Goal: Task Accomplishment & Management: Manage account settings

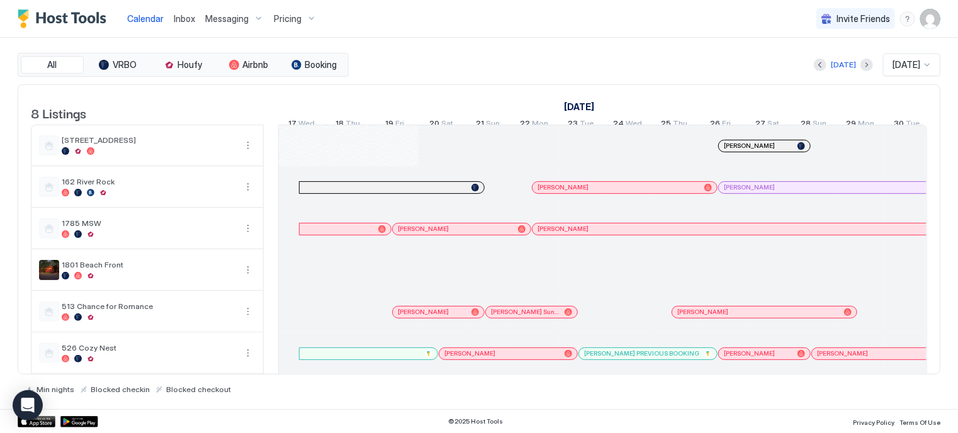
scroll to position [0, 469]
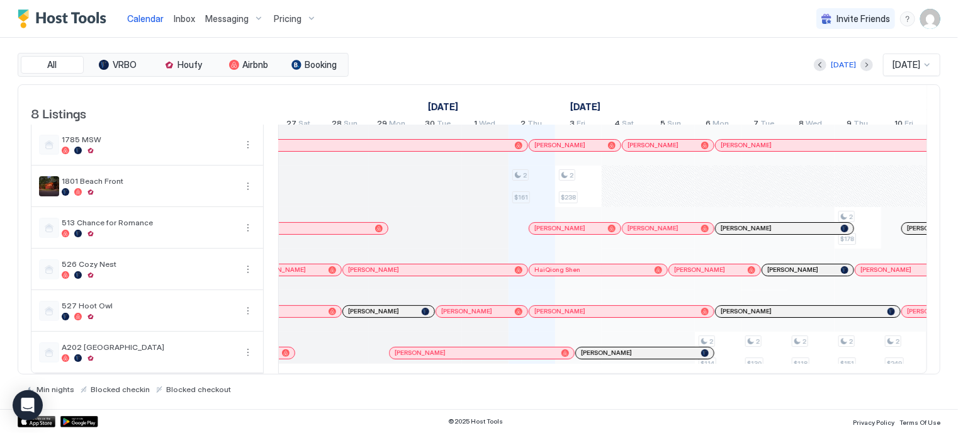
click at [291, 16] on span "Pricing" at bounding box center [288, 18] width 28 height 11
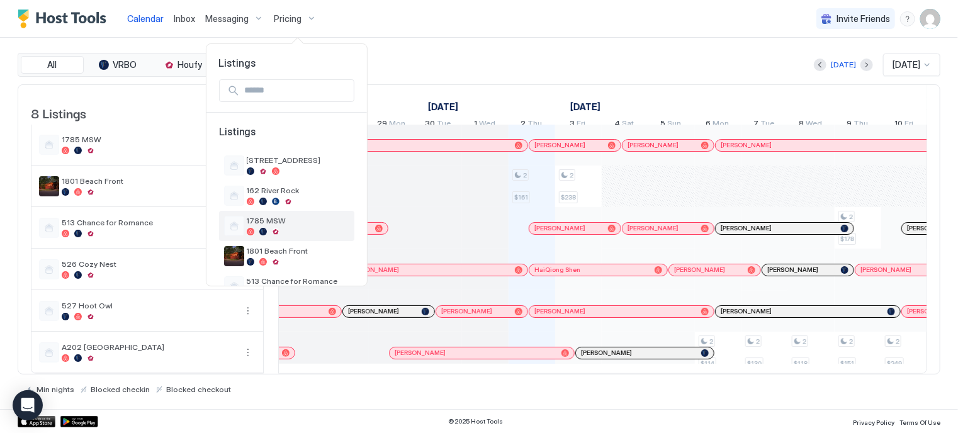
click at [278, 223] on span "1785 MSW" at bounding box center [298, 220] width 103 height 9
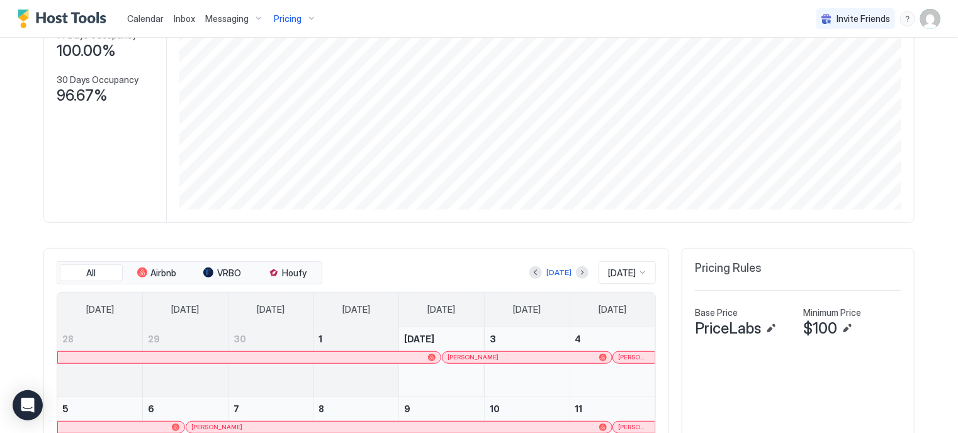
scroll to position [315, 0]
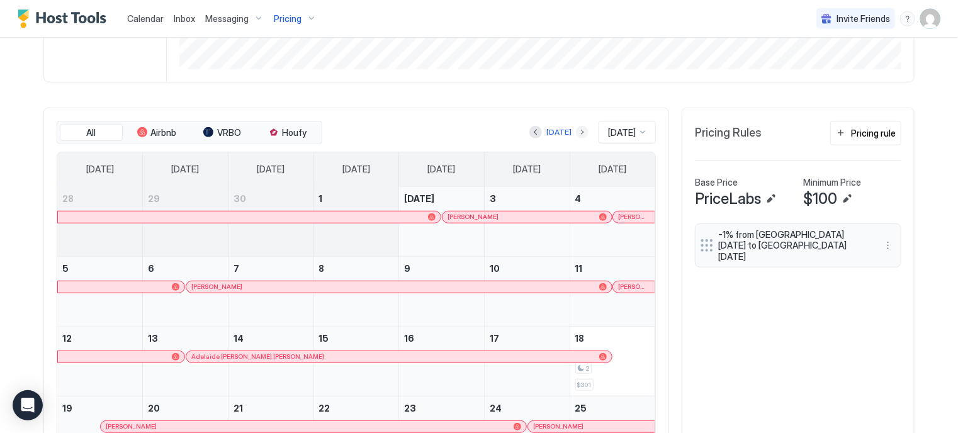
click at [576, 128] on button "Next month" at bounding box center [582, 132] width 13 height 13
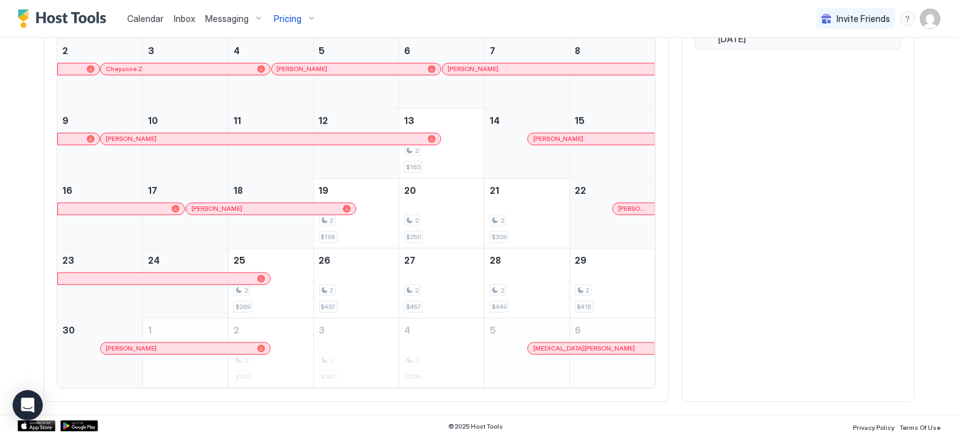
scroll to position [534, 0]
click at [149, 14] on span "Calendar" at bounding box center [145, 18] width 36 height 11
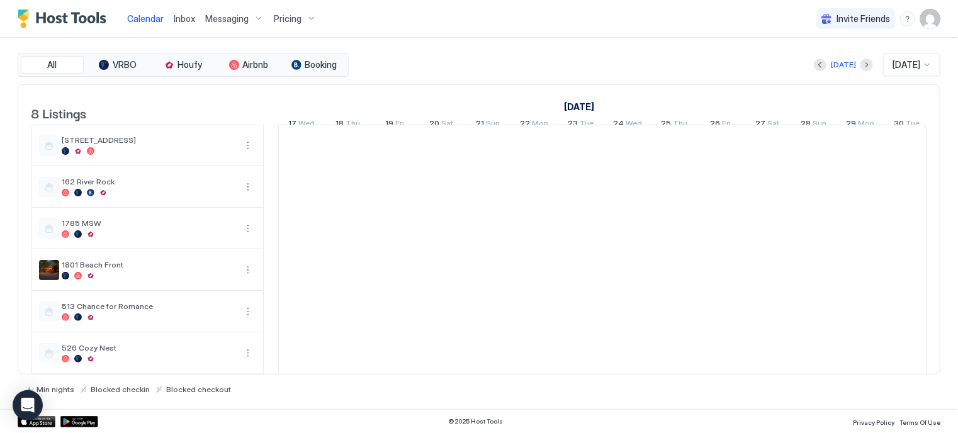
scroll to position [0, 699]
click at [860, 64] on button "Next month" at bounding box center [866, 65] width 13 height 13
click at [184, 17] on span "Inbox" at bounding box center [184, 18] width 21 height 11
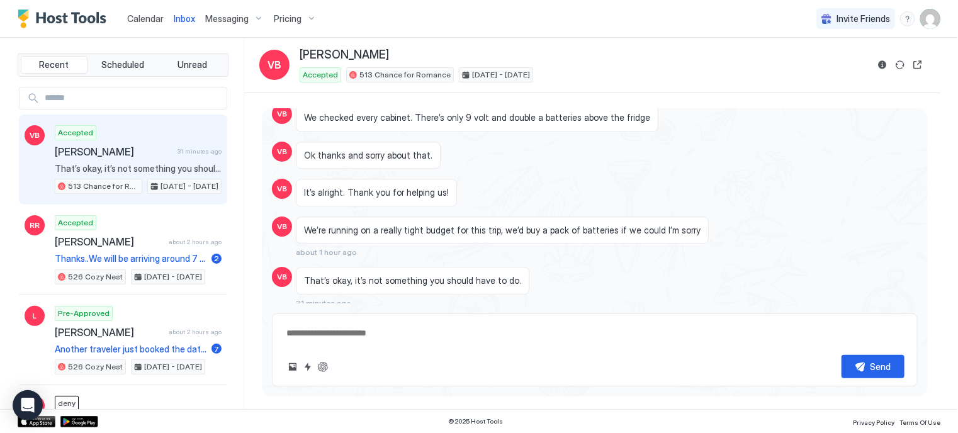
click at [147, 18] on span "Calendar" at bounding box center [145, 18] width 36 height 11
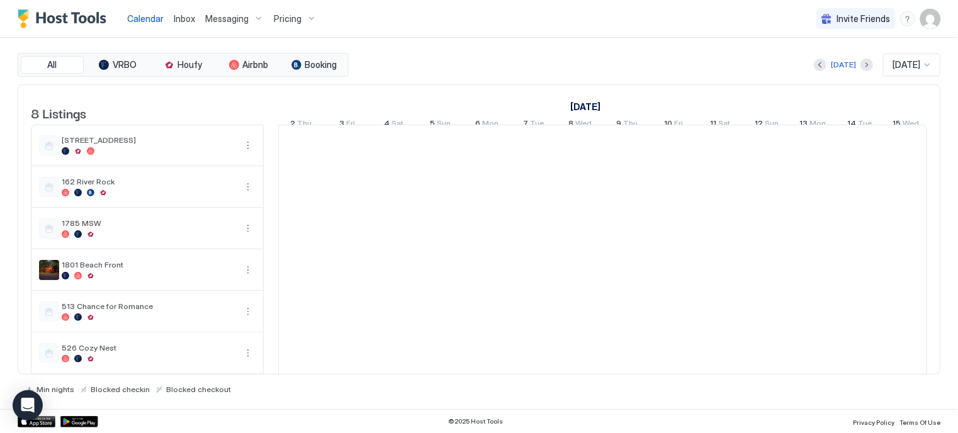
click at [644, 49] on div "All VRBO Houfy Airbnb Booking Today Oct 2025 8 Listings September 2025 October …" at bounding box center [479, 223] width 923 height 371
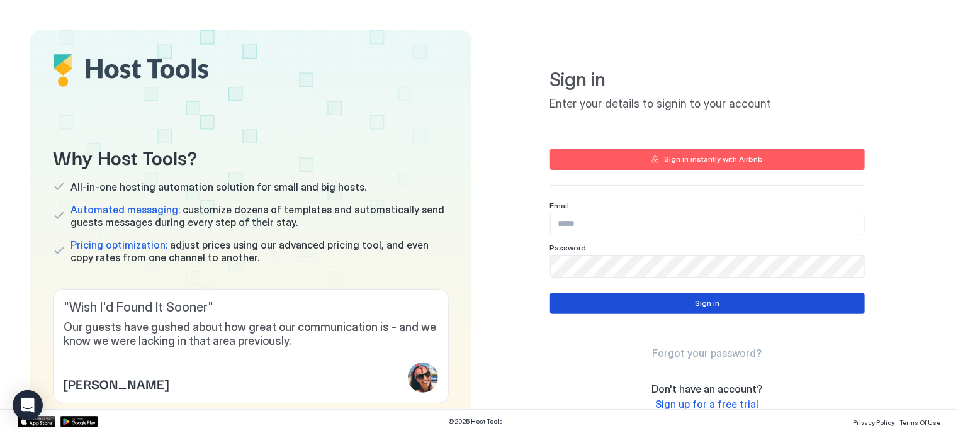
type input "**********"
click at [665, 304] on button "Sign in" at bounding box center [707, 303] width 315 height 21
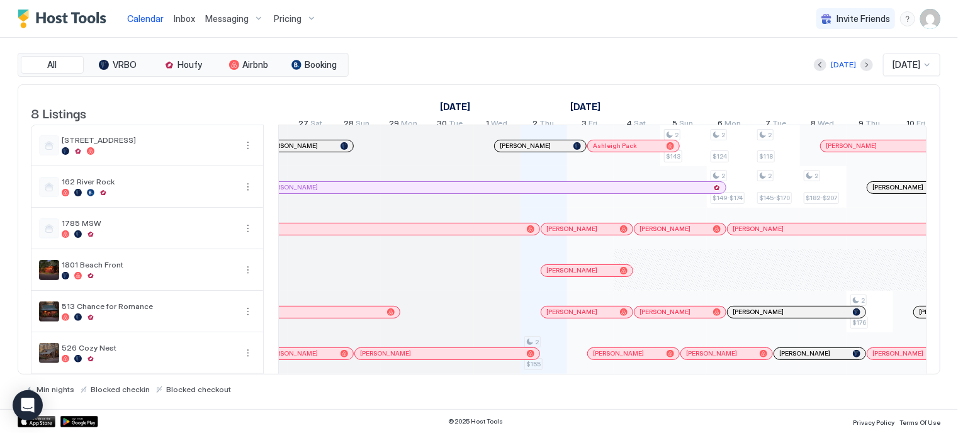
scroll to position [1, 434]
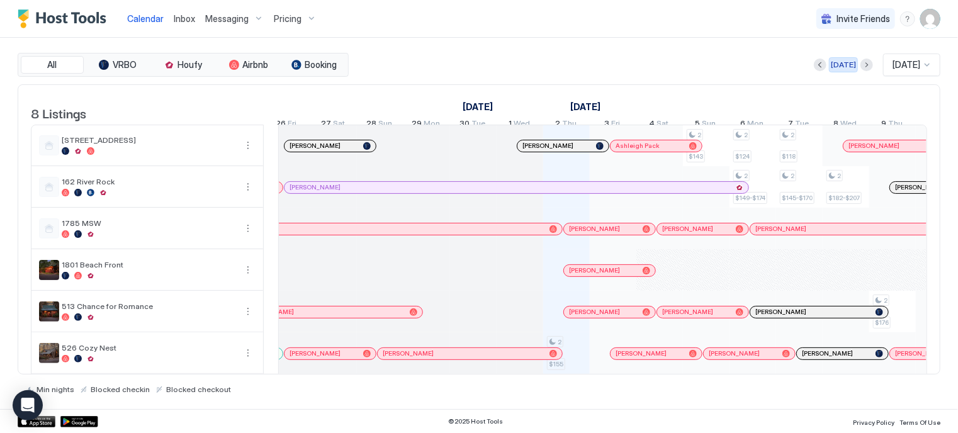
click at [836, 67] on div "Today" at bounding box center [843, 64] width 25 height 11
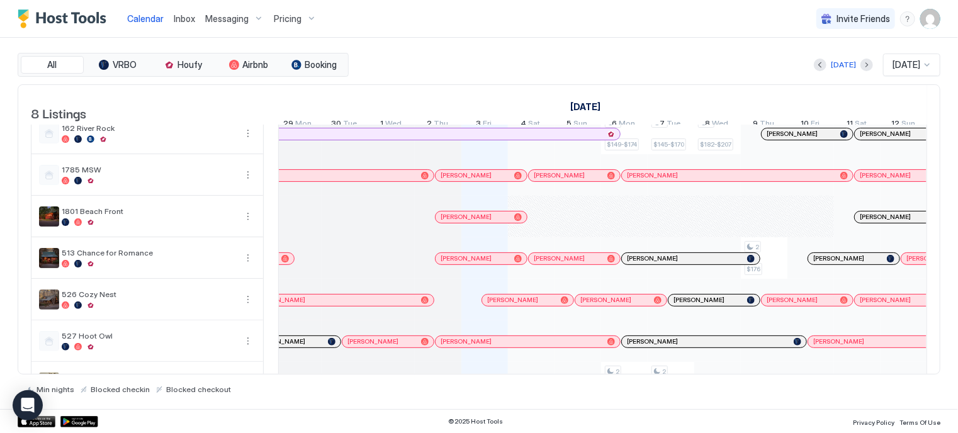
scroll to position [0, 0]
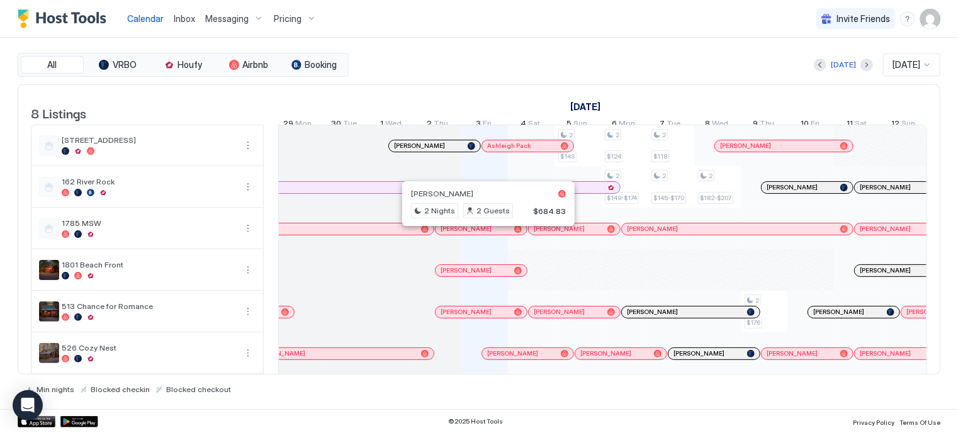
click at [483, 234] on div at bounding box center [484, 229] width 10 height 10
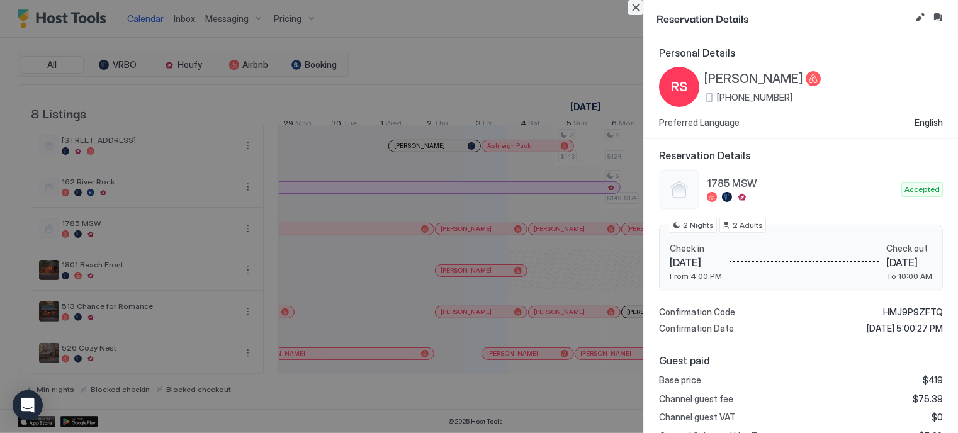
click at [640, 7] on button "Close" at bounding box center [635, 7] width 15 height 15
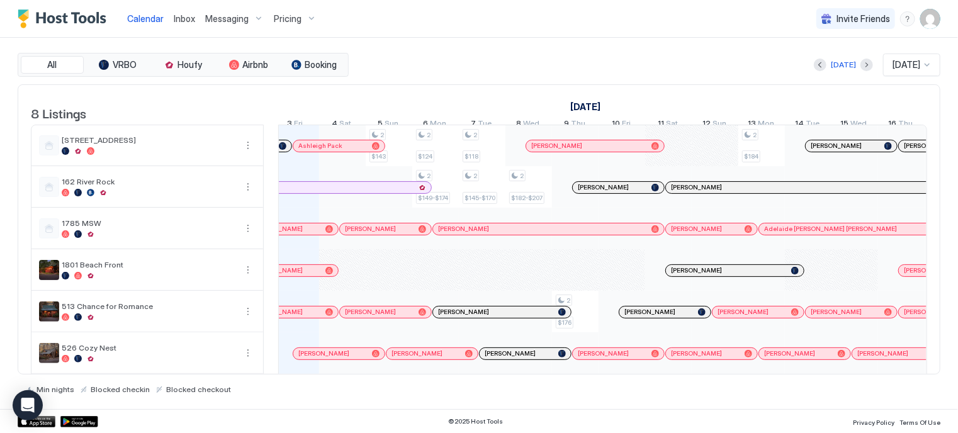
scroll to position [0, 828]
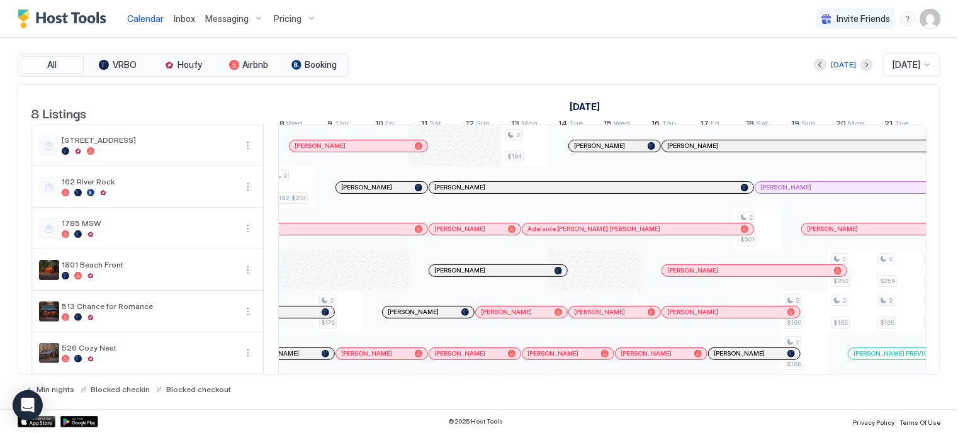
click at [0, 0] on div at bounding box center [0, 0] width 0 height 0
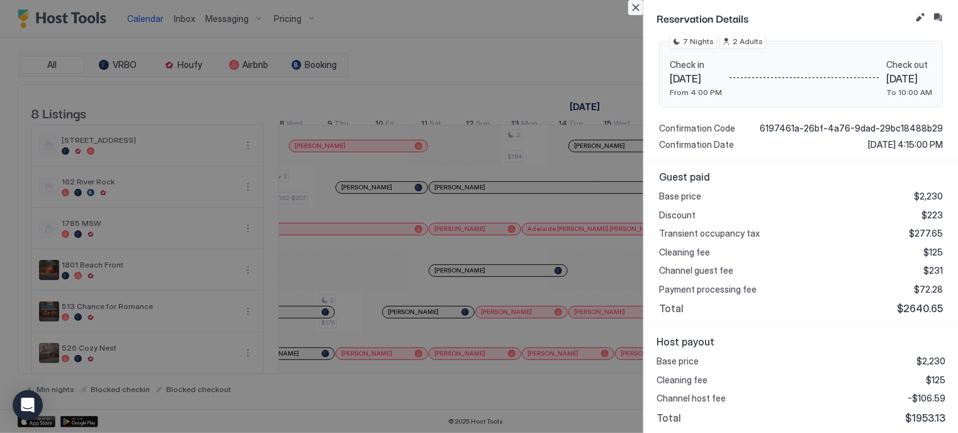
click at [635, 8] on button "Close" at bounding box center [635, 7] width 15 height 15
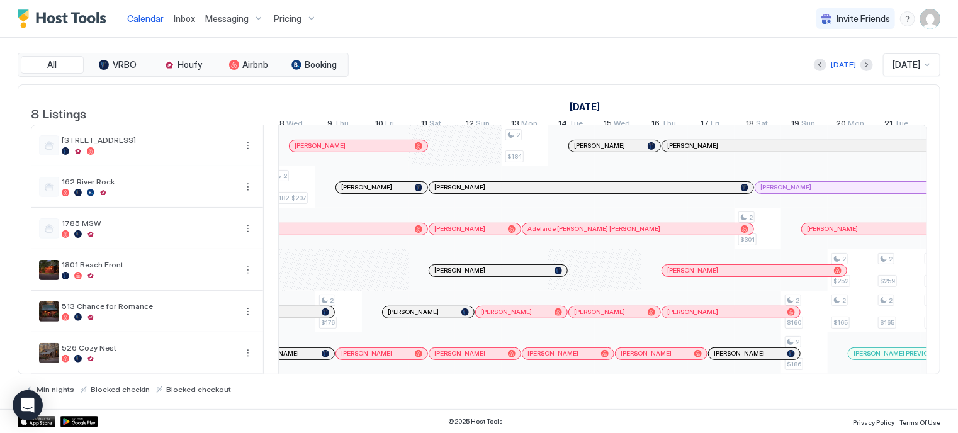
click at [712, 151] on div at bounding box center [713, 146] width 10 height 10
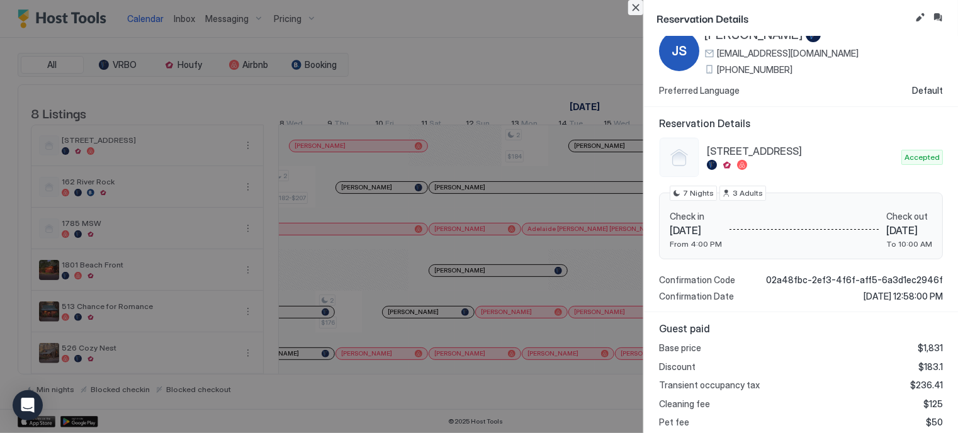
click at [633, 8] on button "Close" at bounding box center [635, 7] width 15 height 15
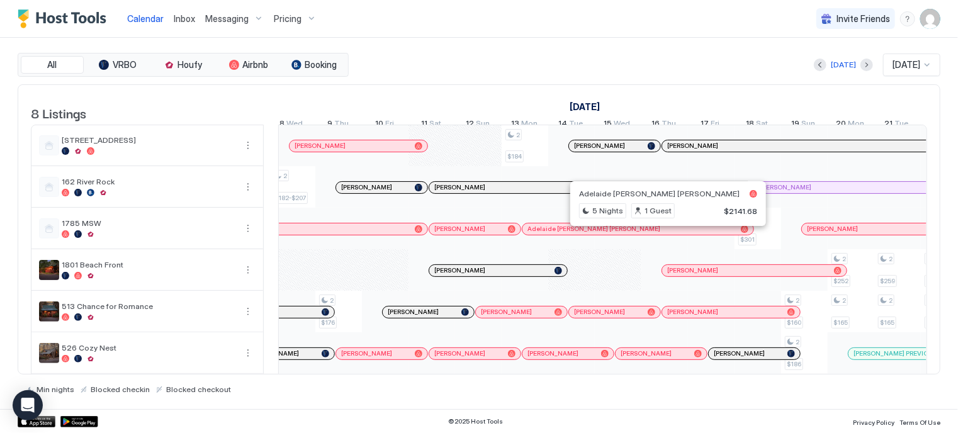
click at [649, 234] on div at bounding box center [649, 229] width 10 height 10
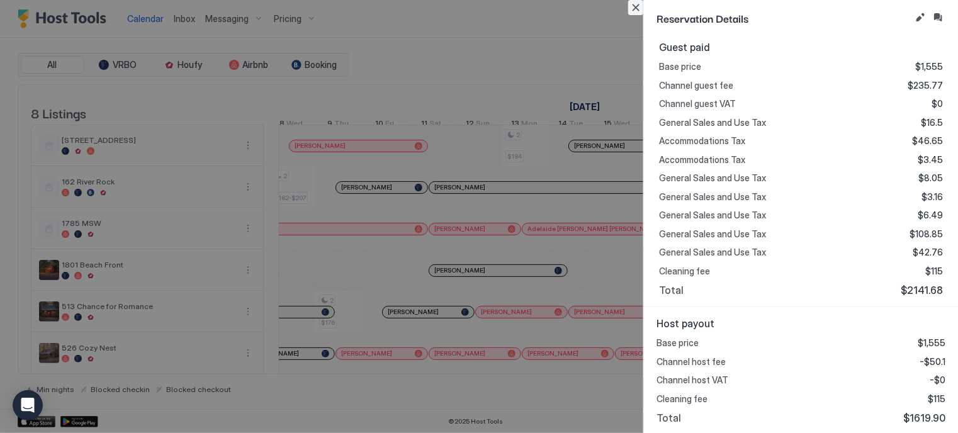
click at [636, 3] on button "Close" at bounding box center [635, 7] width 15 height 15
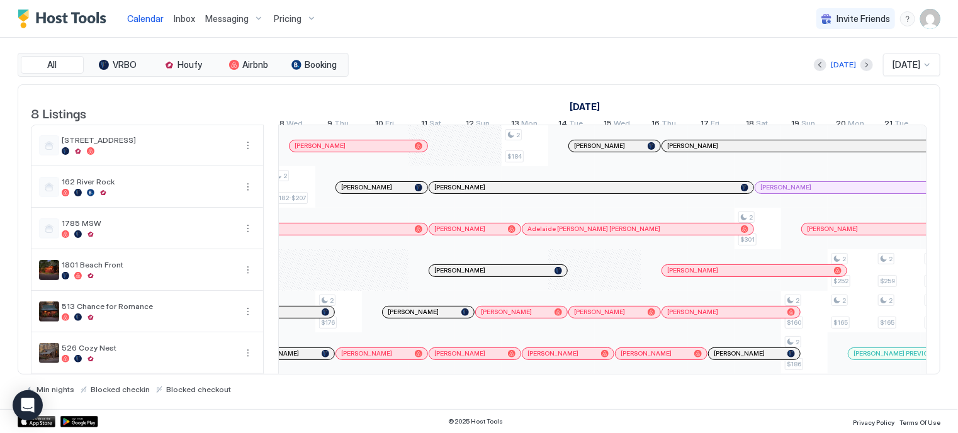
click at [825, 234] on div at bounding box center [826, 229] width 10 height 10
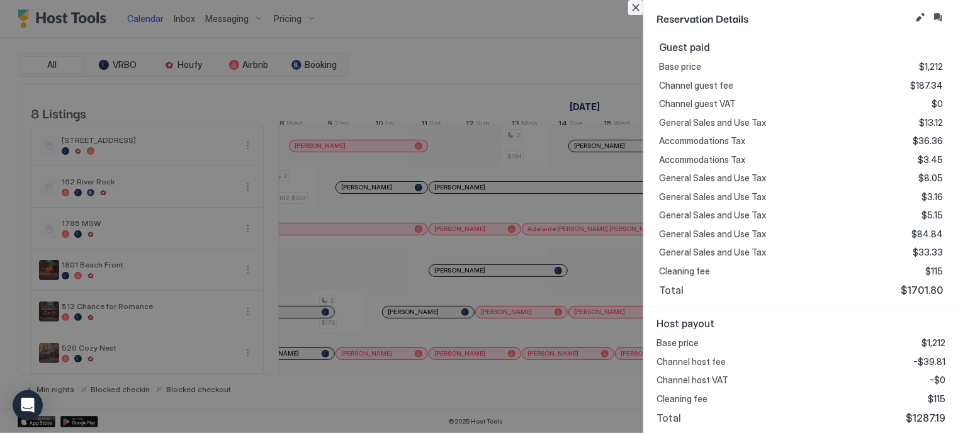
click at [633, 6] on button "Close" at bounding box center [635, 7] width 15 height 15
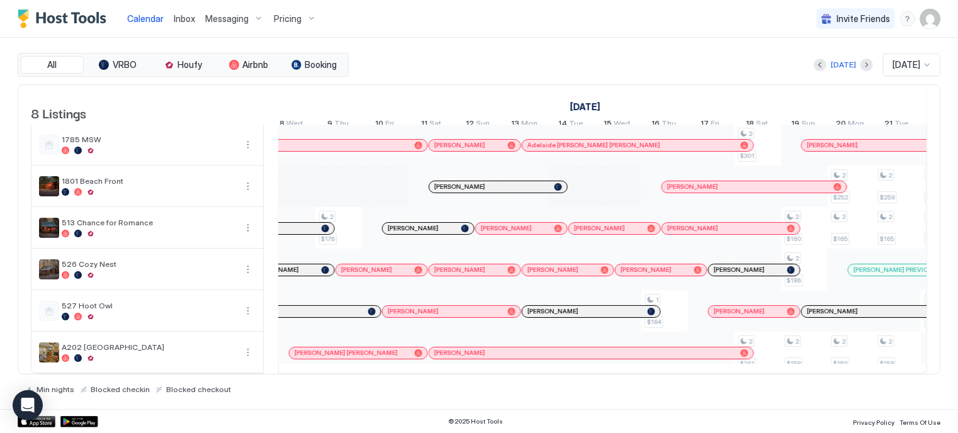
click at [593, 348] on div at bounding box center [593, 353] width 10 height 10
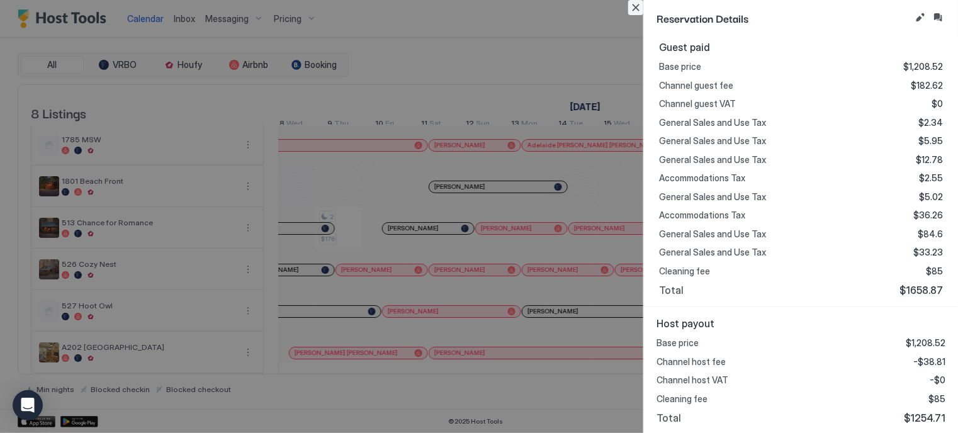
click at [636, 5] on button "Close" at bounding box center [635, 7] width 15 height 15
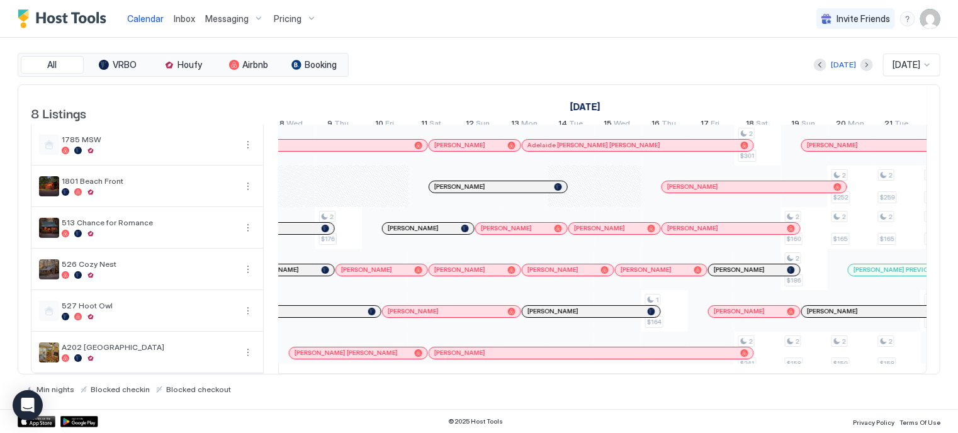
click at [928, 21] on img "User profile" at bounding box center [930, 19] width 20 height 20
click at [808, 72] on span "Settings" at bounding box center [817, 70] width 34 height 11
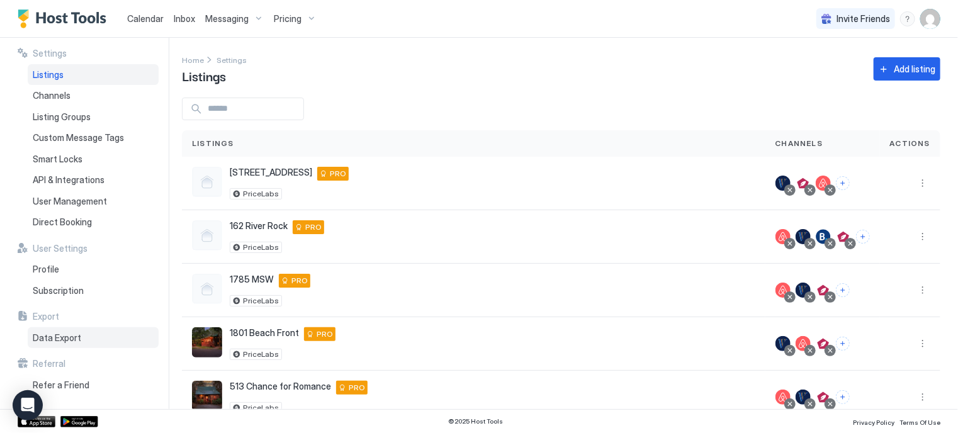
click at [75, 337] on span "Data Export" at bounding box center [57, 337] width 48 height 11
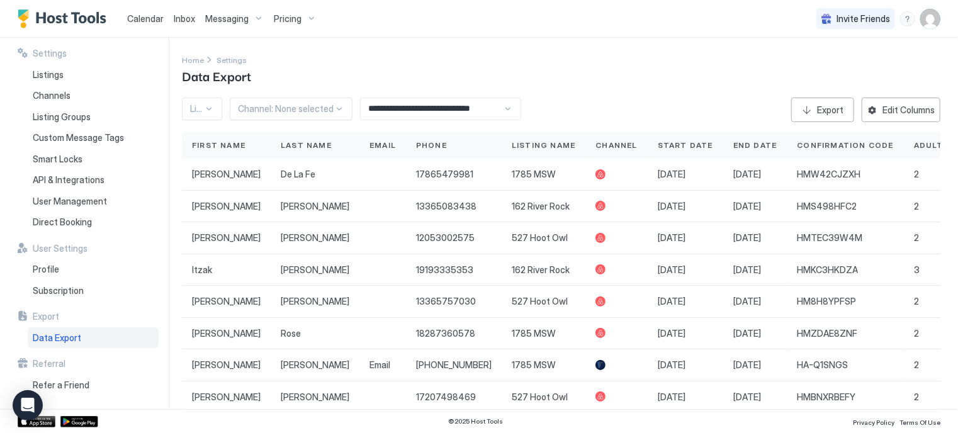
click at [505, 108] on div "**********" at bounding box center [440, 109] width 161 height 23
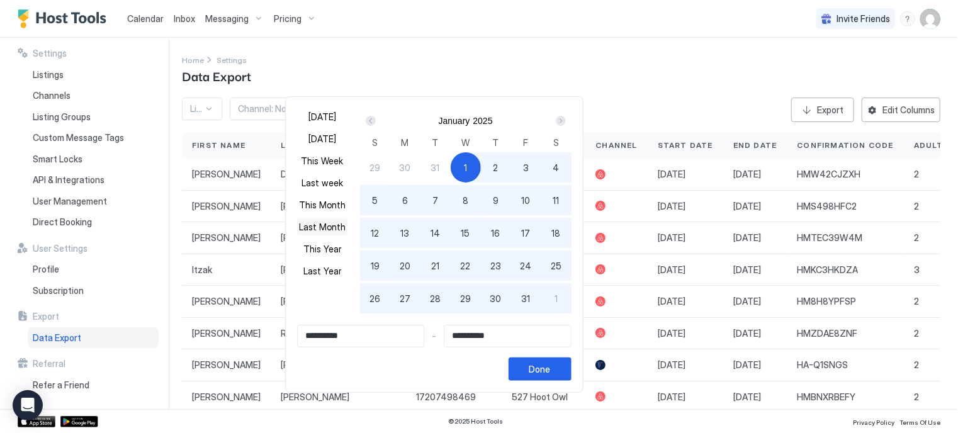
click at [322, 227] on button "Last Month" at bounding box center [322, 226] width 50 height 17
type input "**********"
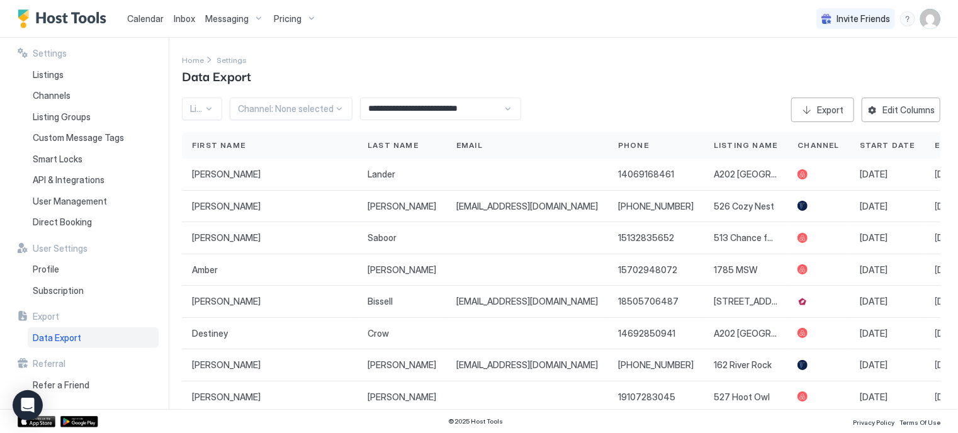
click at [216, 109] on div "Listing: None selected" at bounding box center [202, 109] width 40 height 23
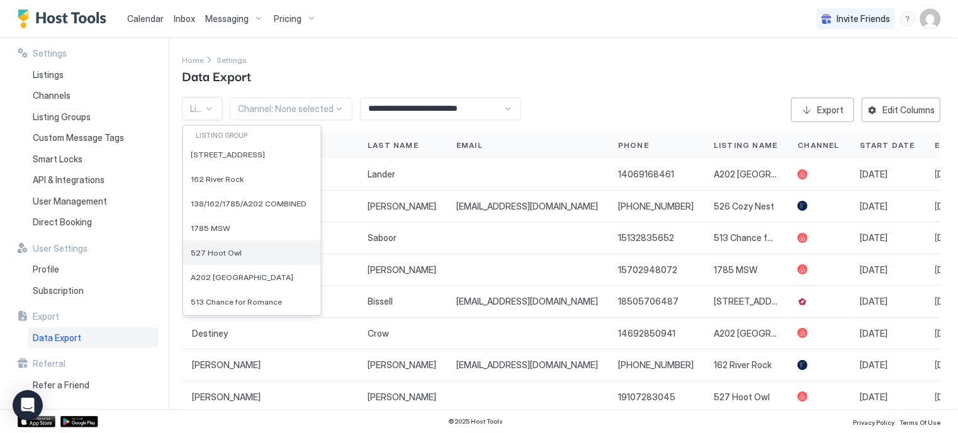
scroll to position [126, 0]
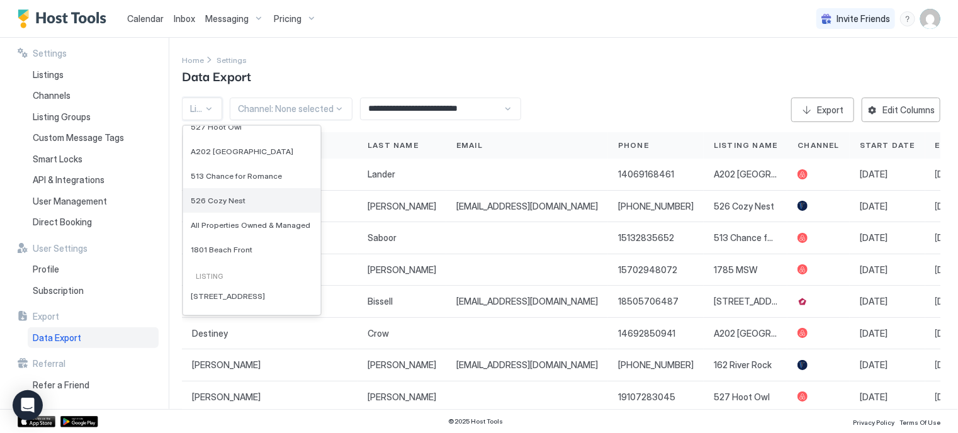
click at [229, 201] on span "526 Cozy Nest" at bounding box center [218, 200] width 55 height 9
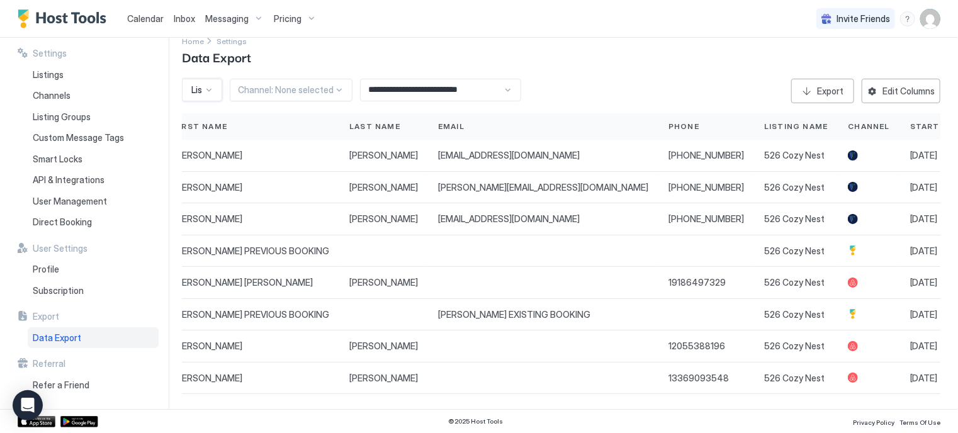
scroll to position [0, 0]
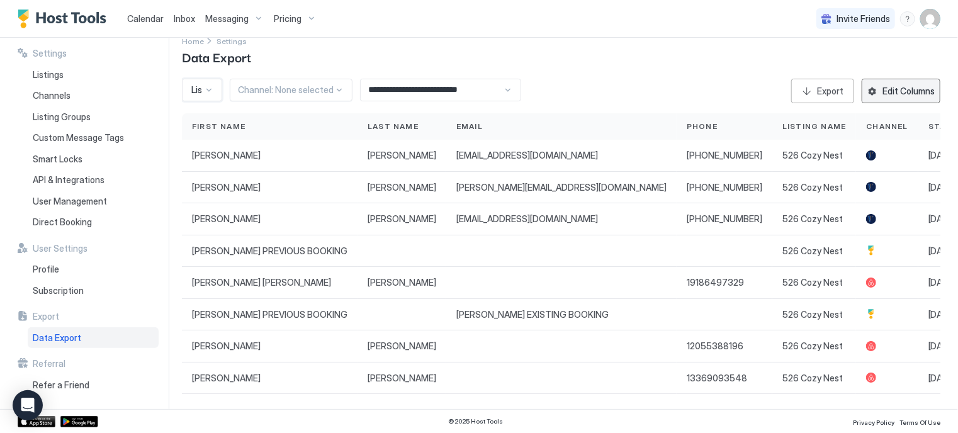
click at [916, 84] on div "Edit Columns" at bounding box center [908, 90] width 52 height 13
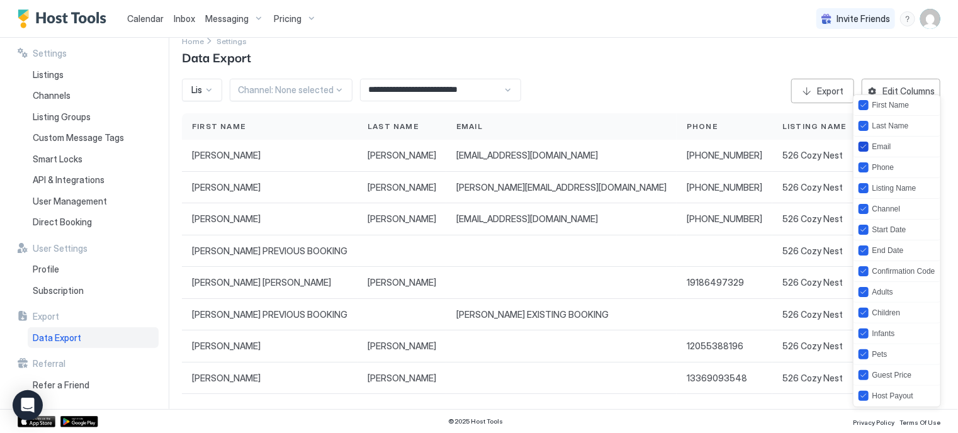
click at [862, 146] on icon "email" at bounding box center [864, 147] width 8 height 8
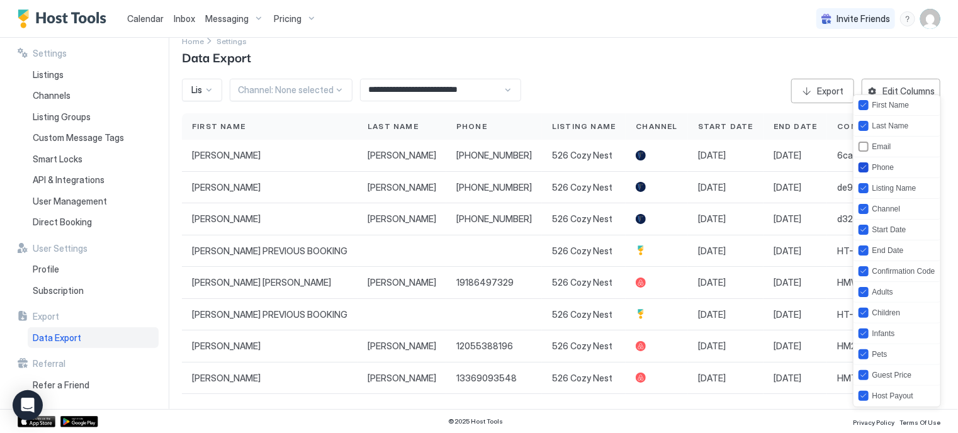
click at [860, 170] on icon "phone" at bounding box center [864, 168] width 8 height 8
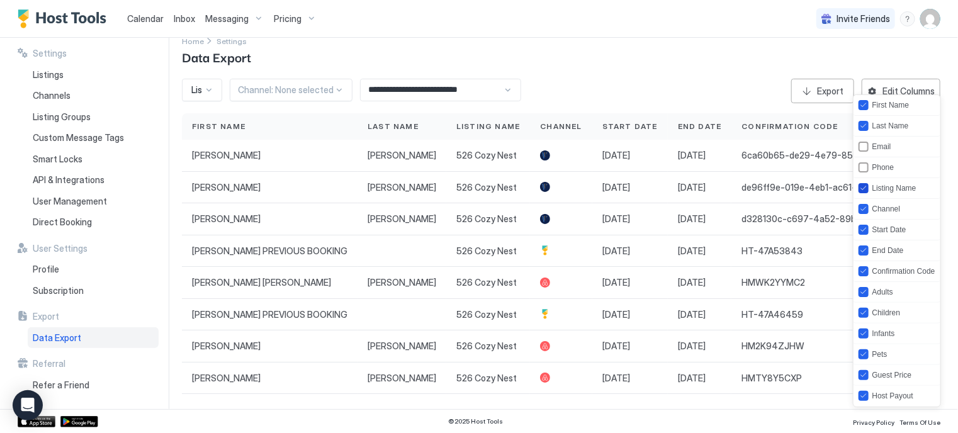
click at [861, 186] on icon "listing" at bounding box center [864, 188] width 8 height 8
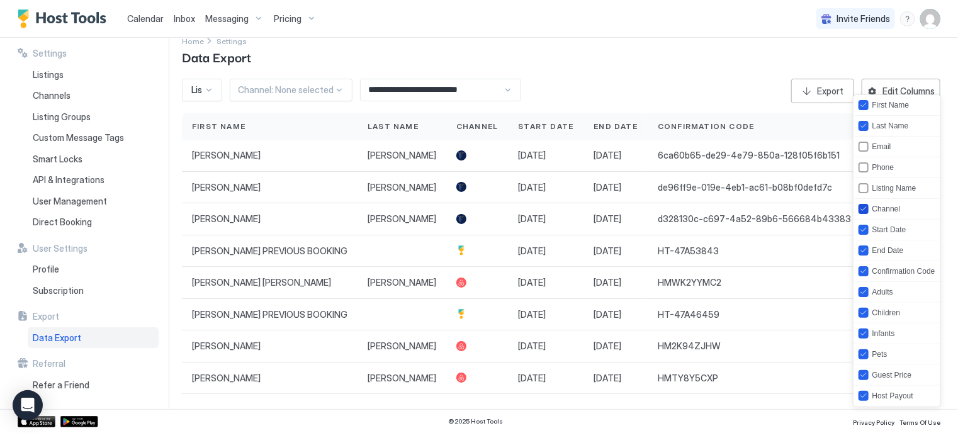
click at [866, 209] on icon "channel" at bounding box center [864, 209] width 8 height 8
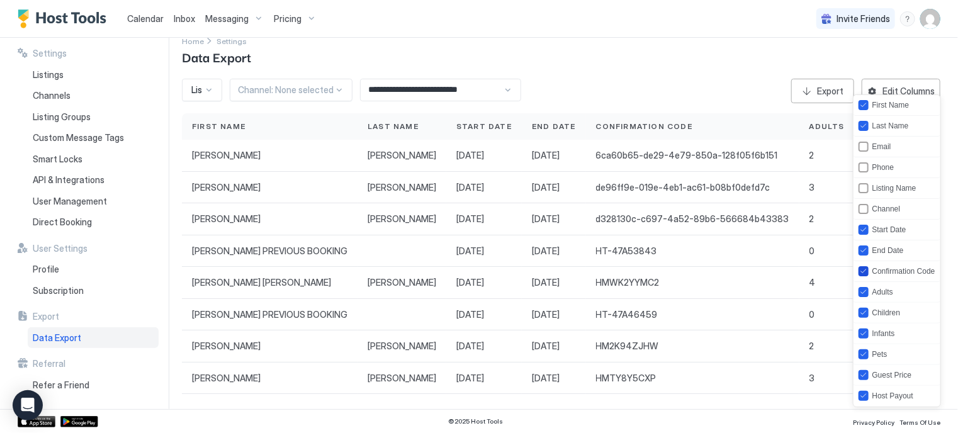
click at [863, 272] on icon "confirmationCode" at bounding box center [864, 271] width 8 height 8
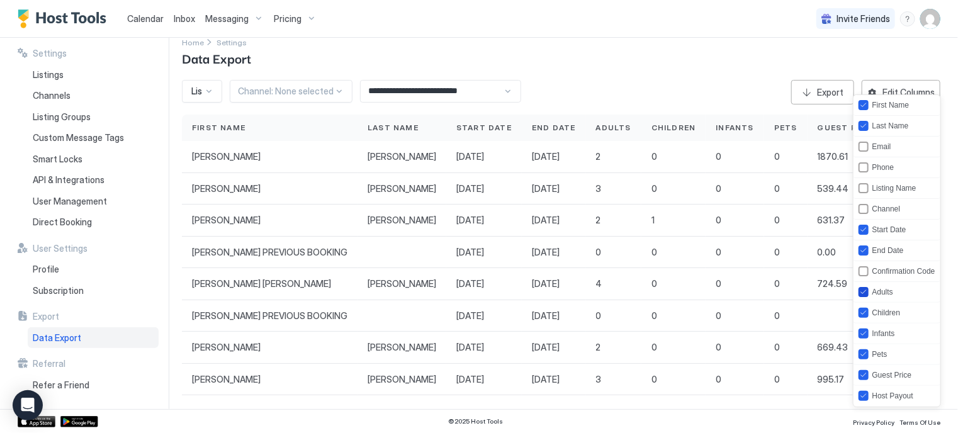
click at [862, 291] on icon "adults" at bounding box center [864, 292] width 8 height 8
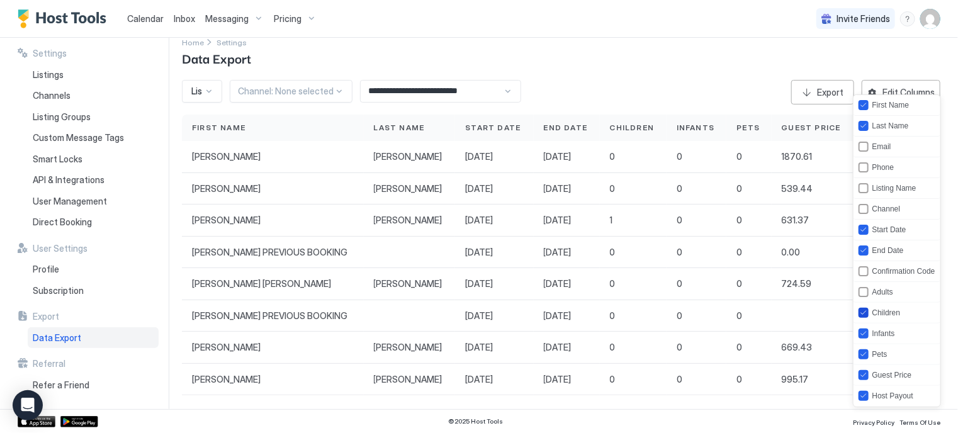
click at [861, 310] on icon "children" at bounding box center [864, 313] width 8 height 8
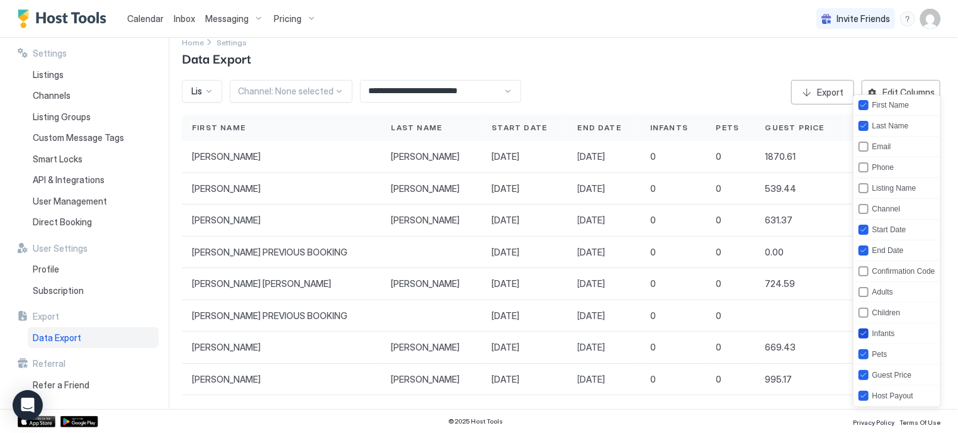
click at [860, 330] on icon "infants" at bounding box center [864, 334] width 8 height 8
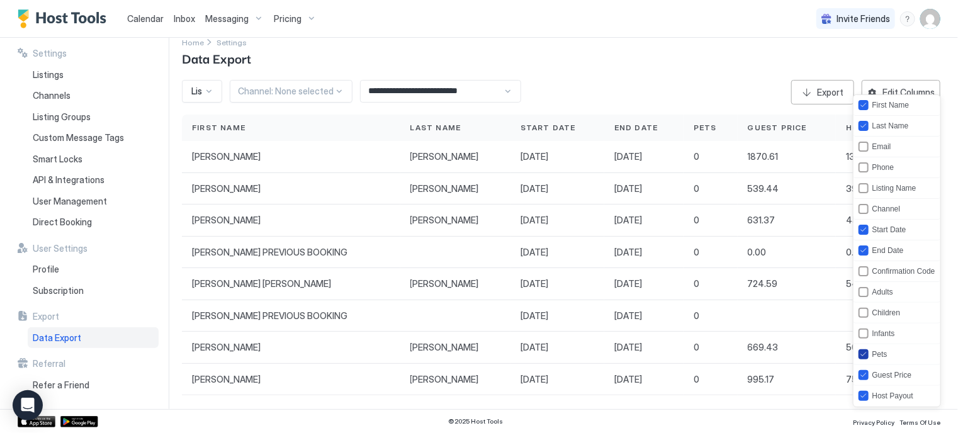
click at [860, 352] on icon "pets" at bounding box center [864, 355] width 8 height 8
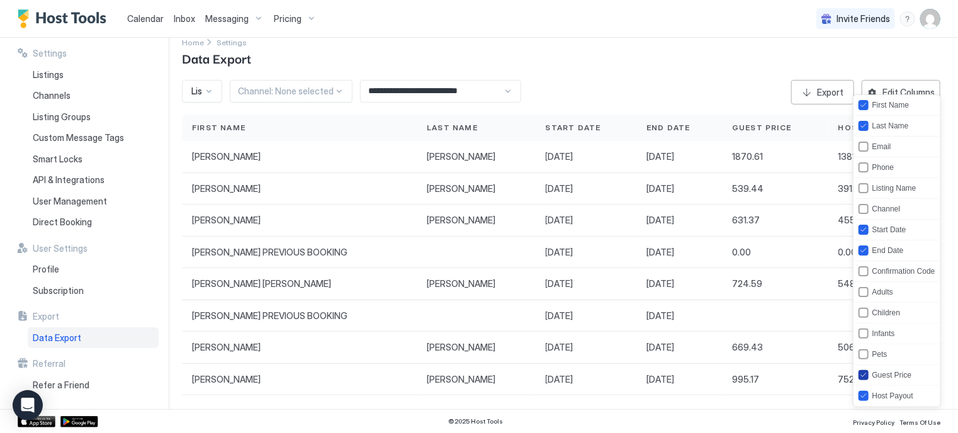
click at [861, 372] on icon "guestPrice" at bounding box center [864, 375] width 8 height 8
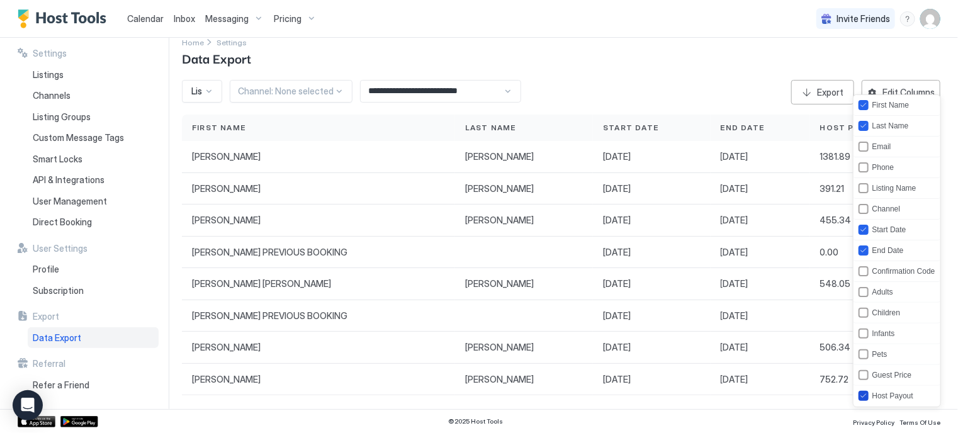
click at [865, 393] on icon "hostPayout" at bounding box center [864, 396] width 8 height 8
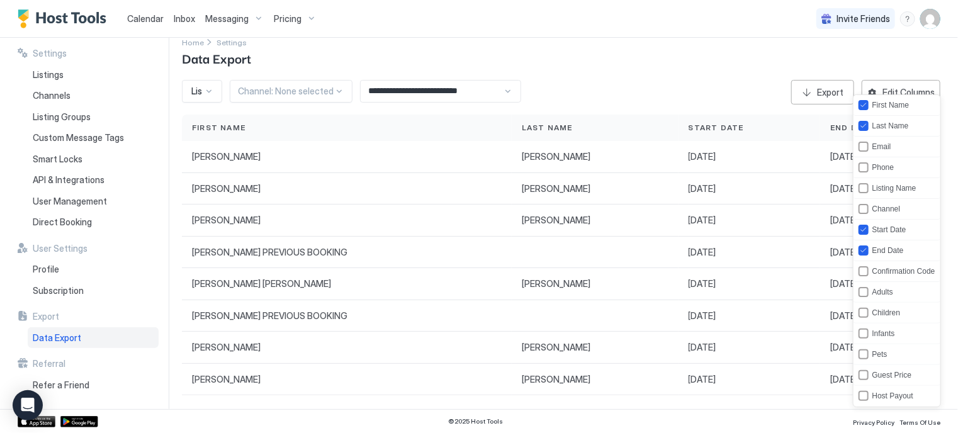
click at [755, 69] on div at bounding box center [479, 216] width 958 height 433
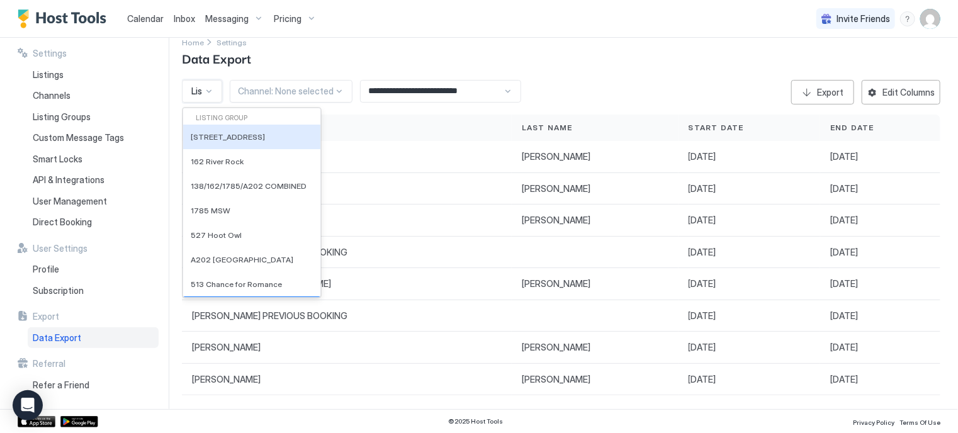
click at [214, 91] on div at bounding box center [209, 91] width 10 height 10
click at [369, 57] on div "Home Settings Data Export" at bounding box center [561, 51] width 758 height 32
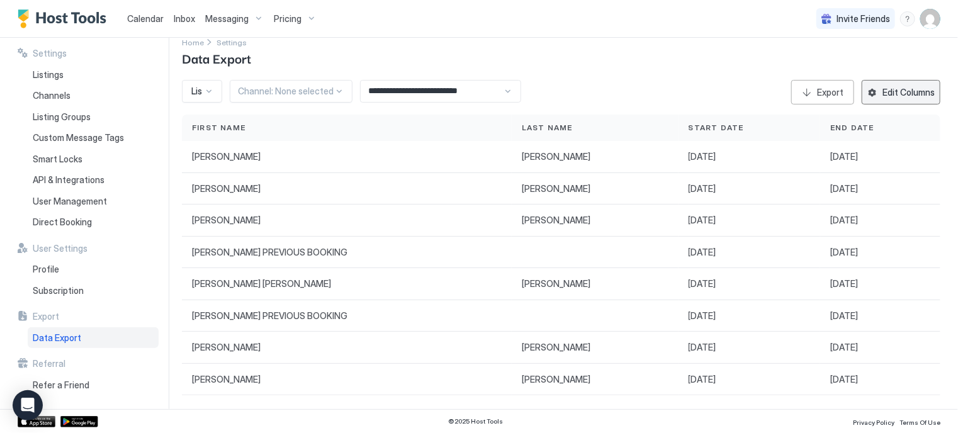
click at [891, 96] on div "Edit Columns" at bounding box center [908, 92] width 52 height 13
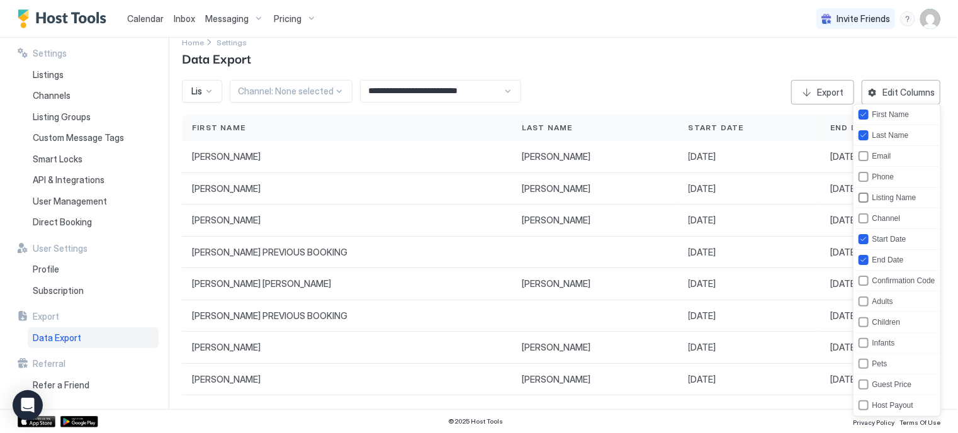
click at [858, 194] on div "listing" at bounding box center [863, 198] width 10 height 10
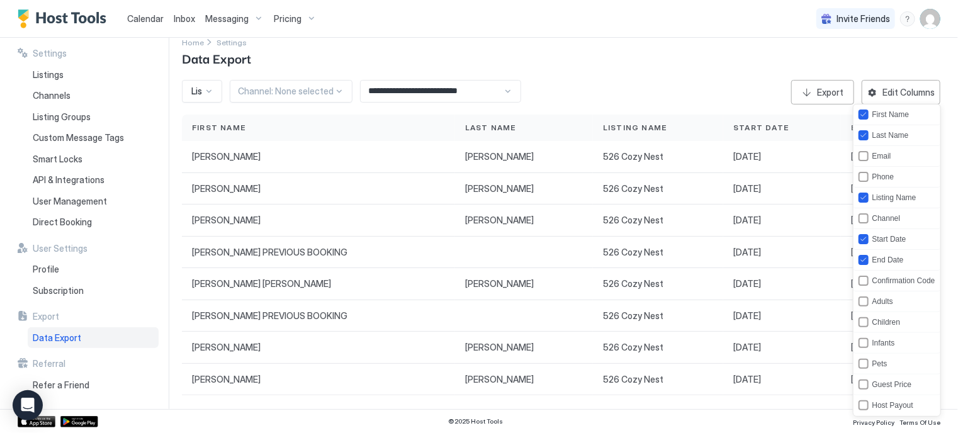
click at [614, 35] on div at bounding box center [479, 216] width 958 height 433
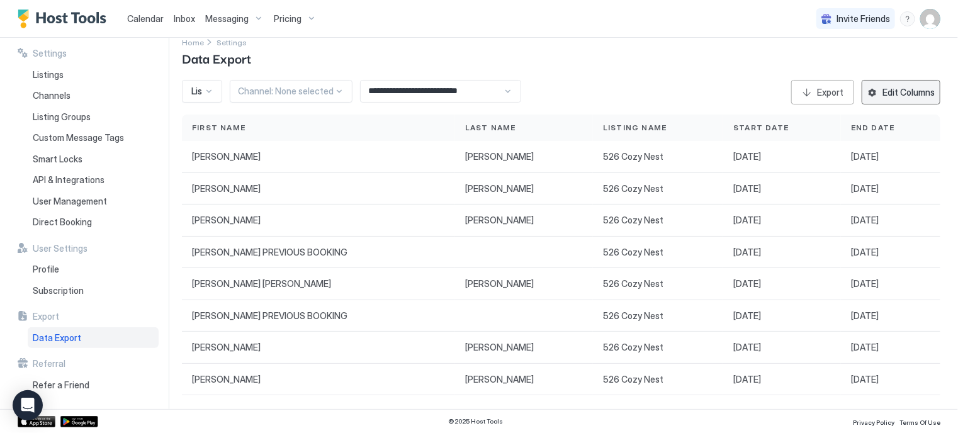
click at [914, 87] on div "Edit Columns" at bounding box center [908, 92] width 52 height 13
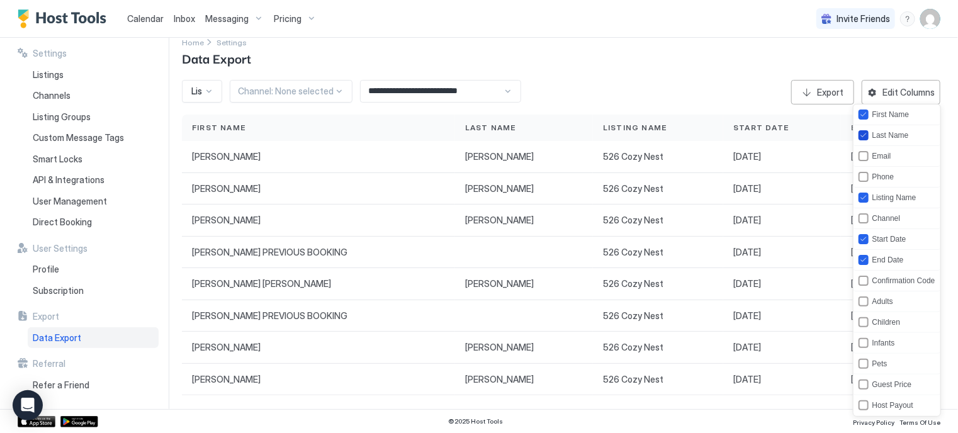
click at [865, 135] on icon "lastName" at bounding box center [864, 136] width 8 height 8
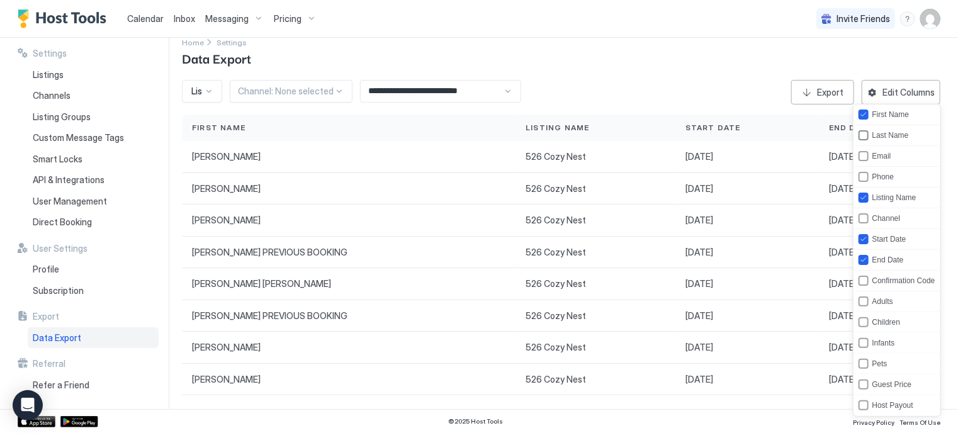
click at [865, 135] on div "lastName" at bounding box center [863, 135] width 10 height 10
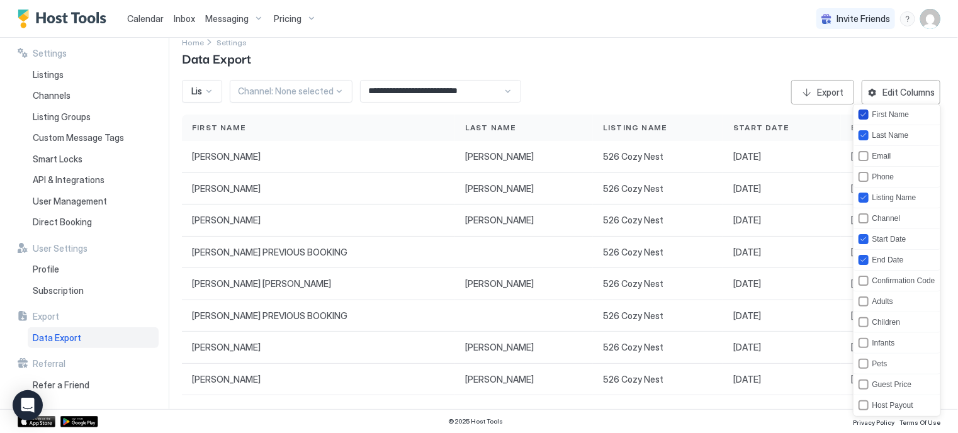
click at [865, 111] on icon "firstName" at bounding box center [864, 115] width 8 height 8
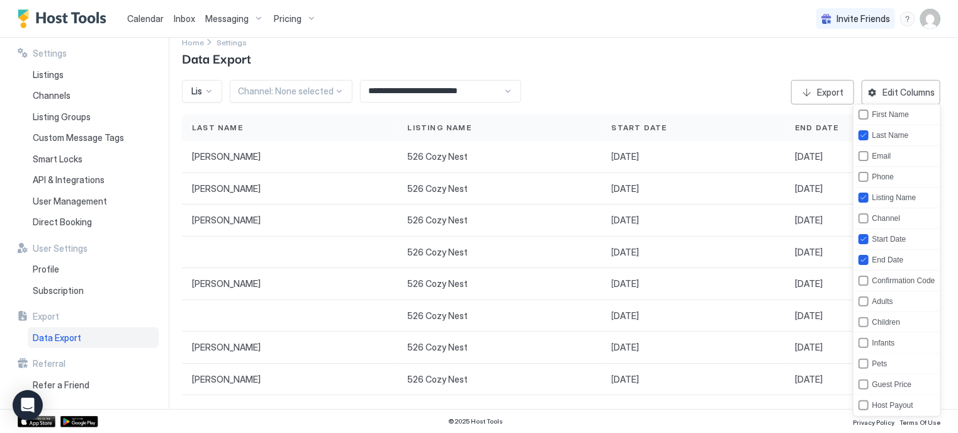
click at [688, 55] on div at bounding box center [479, 216] width 958 height 433
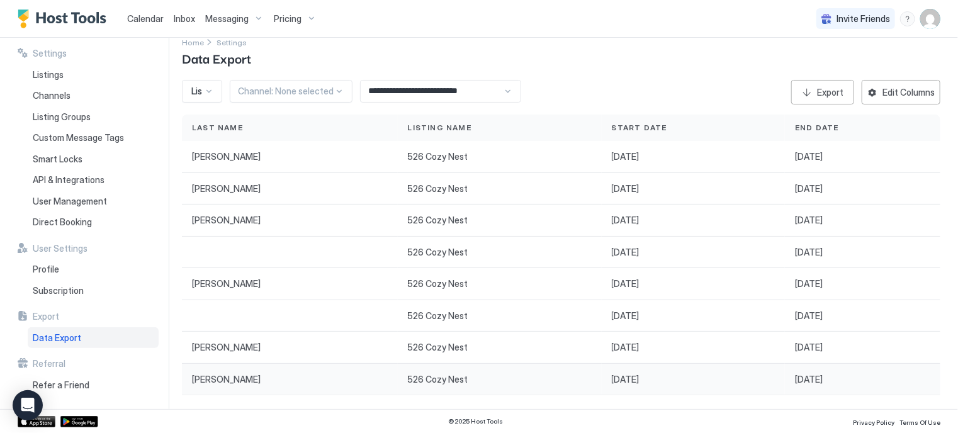
drag, startPoint x: 191, startPoint y: 155, endPoint x: 822, endPoint y: 384, distance: 672.1
click at [822, 384] on div "Last Name Listing Name Start Date End Date Leonard 526 Cozy Nest Aug 31, 2025 S…" at bounding box center [561, 255] width 758 height 281
copy div "Leonard 526 Cozy Nest Aug 31, 2025 Sep 07, 2025 Norman 526 Cozy Nest Sep 10, 20…"
click at [882, 98] on div "Edit Columns" at bounding box center [908, 92] width 52 height 13
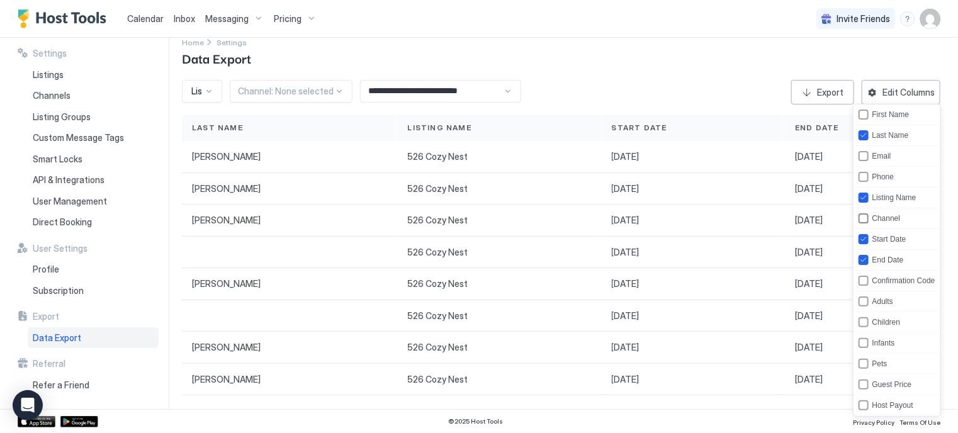
click at [863, 216] on div "channel" at bounding box center [863, 218] width 10 height 10
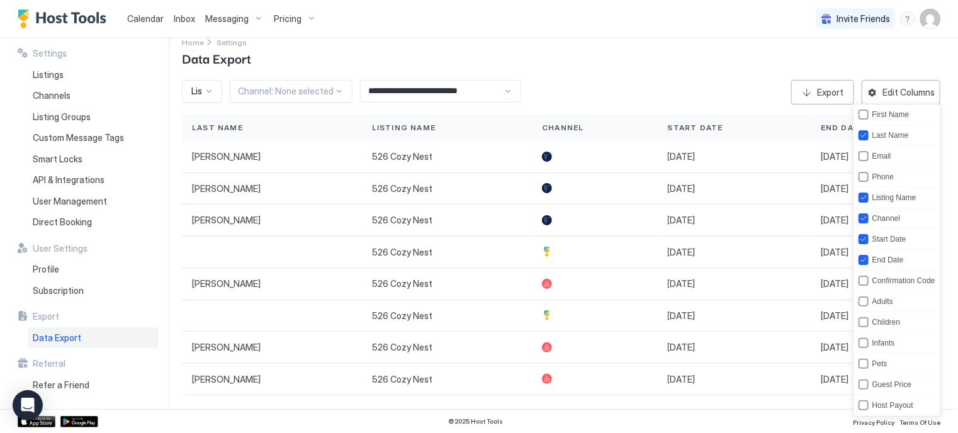
click at [631, 65] on div at bounding box center [479, 216] width 958 height 433
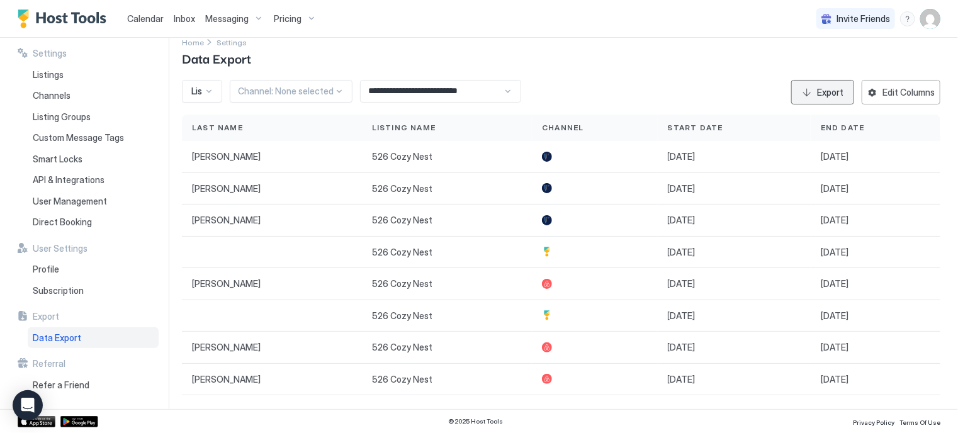
click at [817, 91] on div "Export" at bounding box center [830, 92] width 26 height 13
click at [808, 102] on button "Export" at bounding box center [822, 92] width 63 height 25
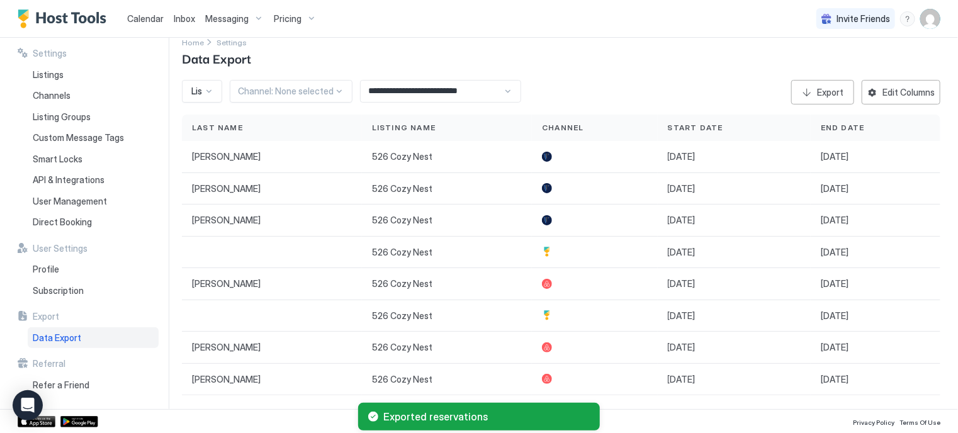
click at [639, 72] on div "**********" at bounding box center [570, 223] width 776 height 371
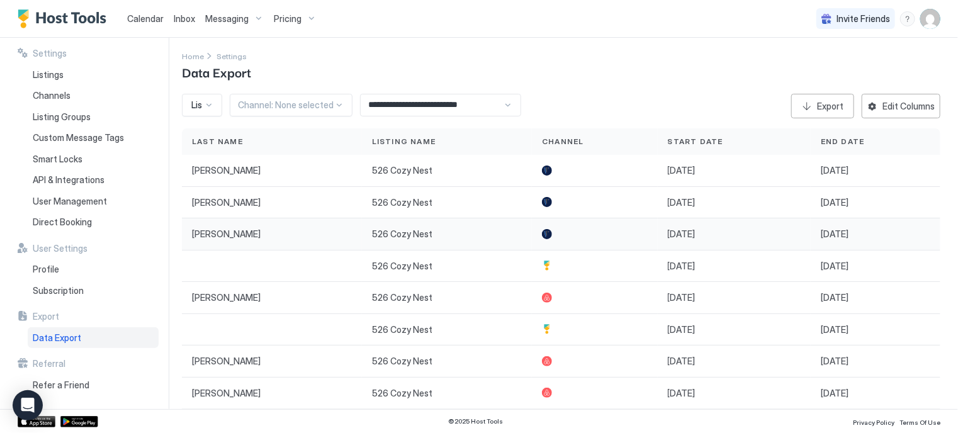
scroll to position [0, 0]
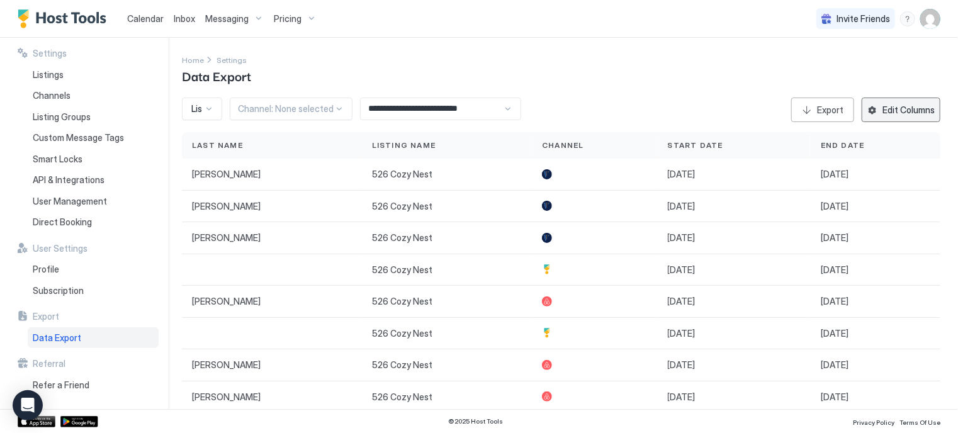
click at [918, 107] on div "Edit Columns" at bounding box center [908, 109] width 52 height 13
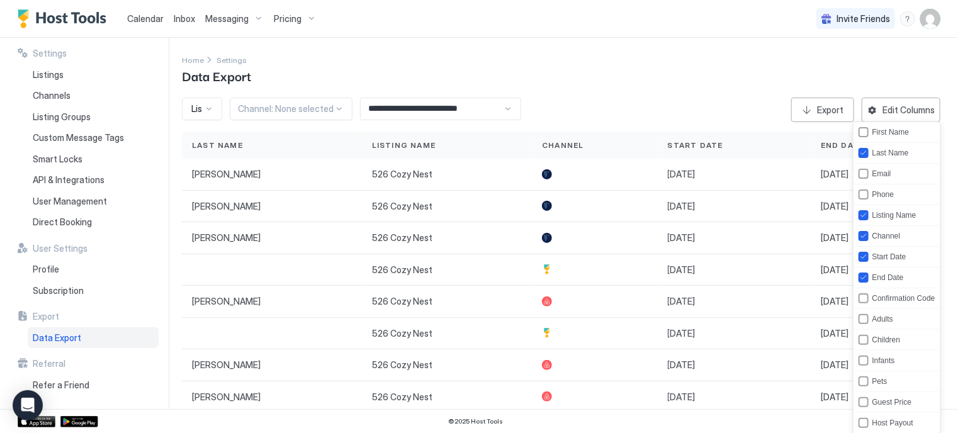
click at [681, 72] on div at bounding box center [479, 216] width 958 height 433
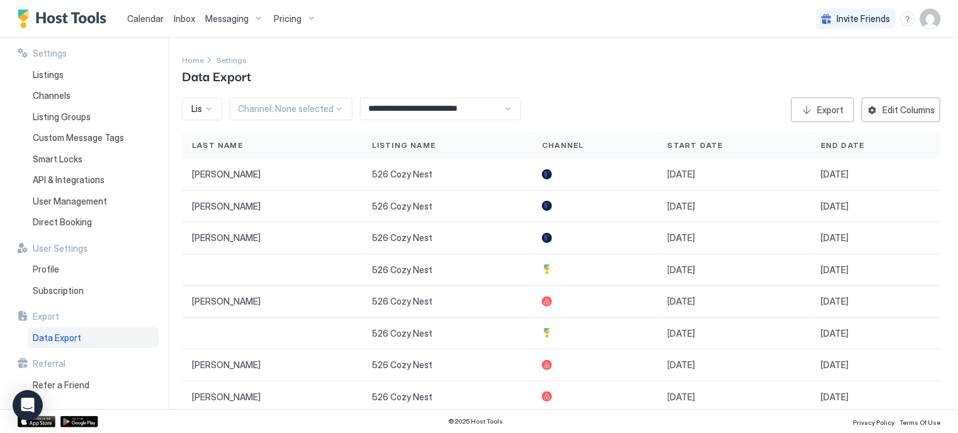
click at [146, 13] on span "Calendar" at bounding box center [145, 18] width 36 height 11
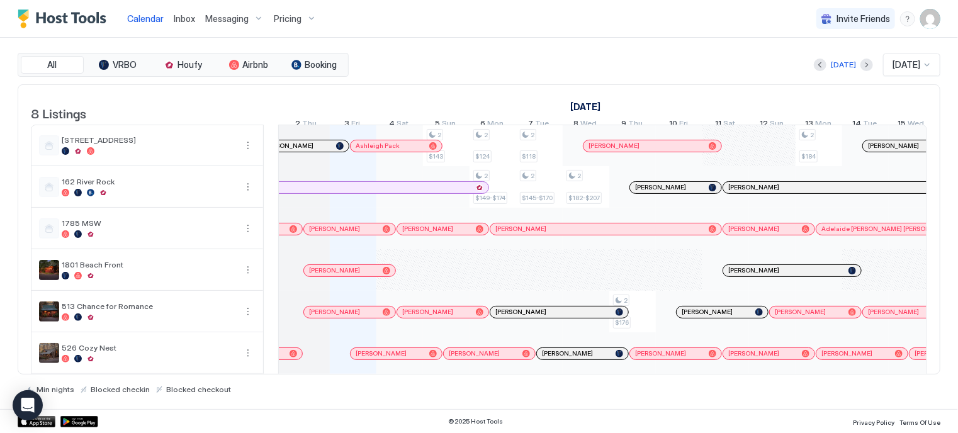
scroll to position [0, 646]
